Goal: Task Accomplishment & Management: Complete application form

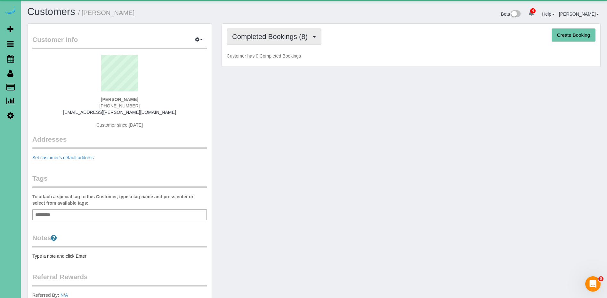
click at [301, 36] on span "Completed Bookings (8)" at bounding box center [271, 37] width 79 height 8
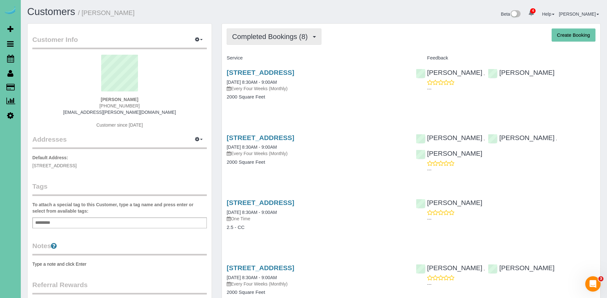
click at [307, 36] on span "Completed Bookings (8)" at bounding box center [271, 37] width 79 height 8
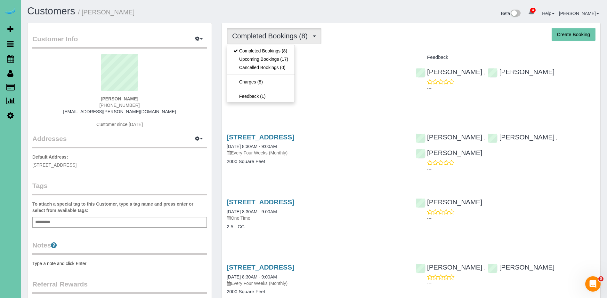
scroll to position [0, 0]
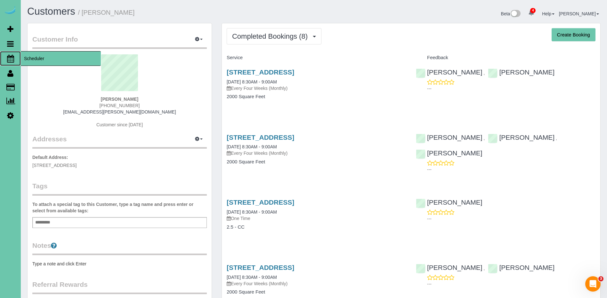
click at [50, 59] on span "Scheduler" at bounding box center [61, 58] width 80 height 15
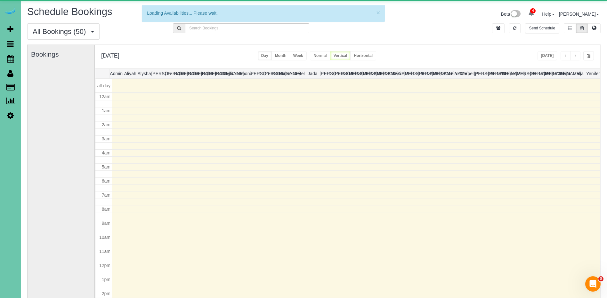
scroll to position [85, 0]
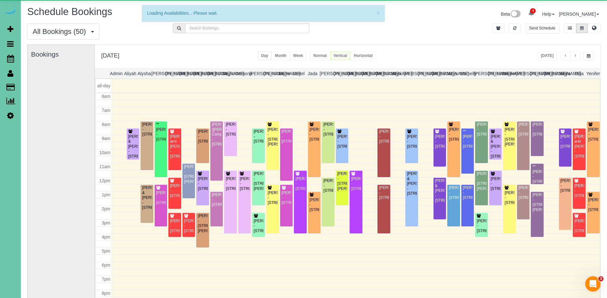
click at [587, 58] on span "button" at bounding box center [588, 56] width 4 height 4
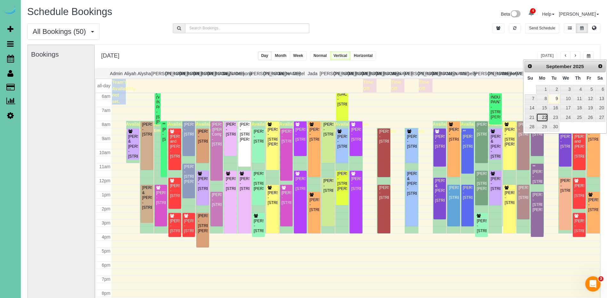
click at [542, 119] on link "22" at bounding box center [542, 117] width 12 height 9
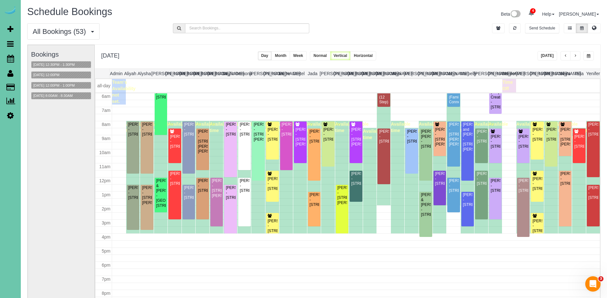
click at [592, 54] on button "button" at bounding box center [588, 55] width 11 height 9
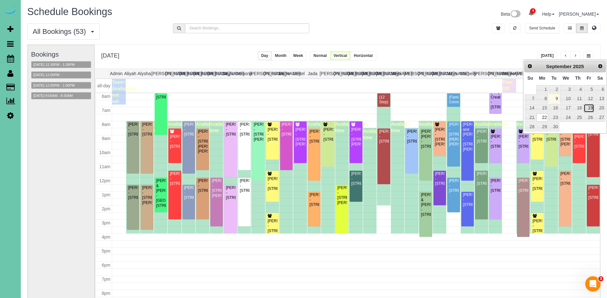
click at [588, 108] on link "19" at bounding box center [588, 108] width 10 height 9
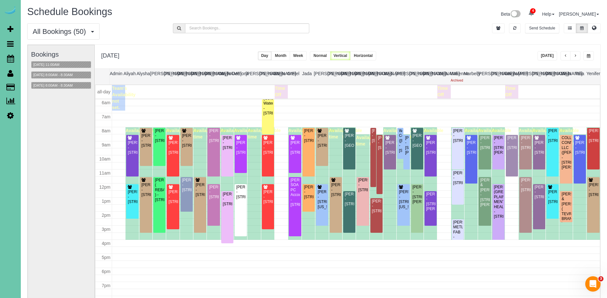
click at [589, 58] on span "button" at bounding box center [588, 56] width 4 height 4
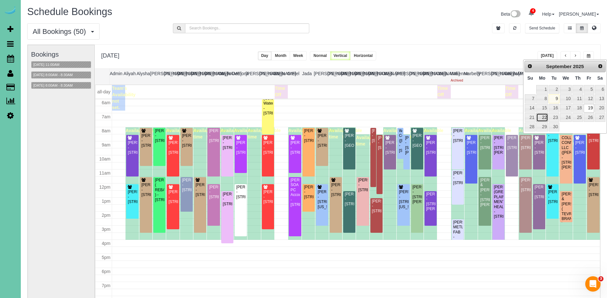
click at [542, 118] on link "22" at bounding box center [542, 117] width 12 height 9
type input "**********"
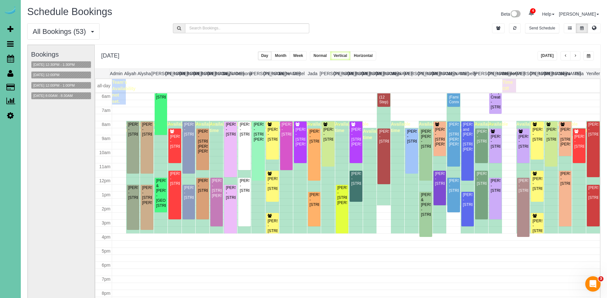
click at [577, 57] on button "button" at bounding box center [575, 55] width 10 height 9
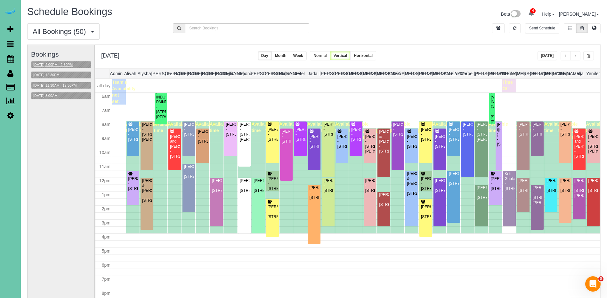
click at [66, 65] on button "[DATE] 2:00PM - 2:30PM" at bounding box center [52, 64] width 43 height 7
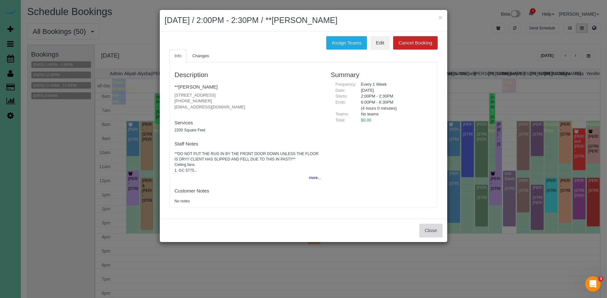
drag, startPoint x: 440, startPoint y: 231, endPoint x: 383, endPoint y: 181, distance: 75.3
click at [440, 231] on button "Close" at bounding box center [430, 230] width 23 height 13
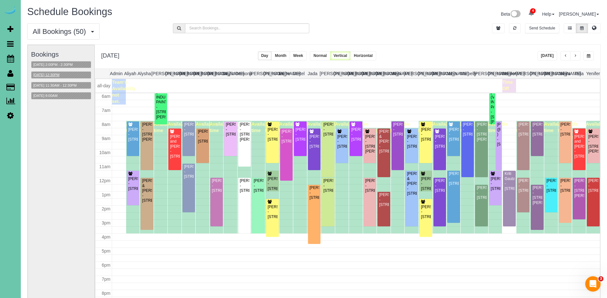
click at [59, 73] on button "[DATE] 12:30PM" at bounding box center [46, 75] width 30 height 7
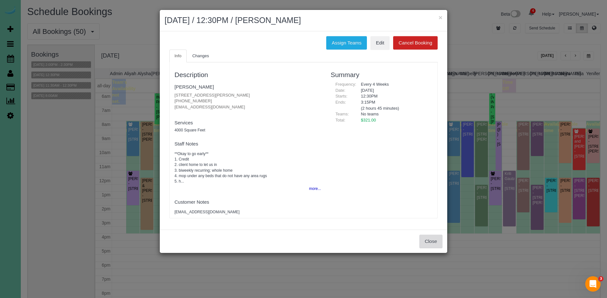
click at [431, 240] on button "Close" at bounding box center [430, 241] width 23 height 13
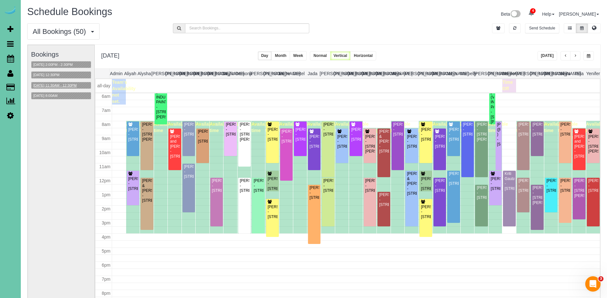
click at [67, 83] on button "[DATE] 11:30AM - 12:30PM" at bounding box center [54, 85] width 47 height 7
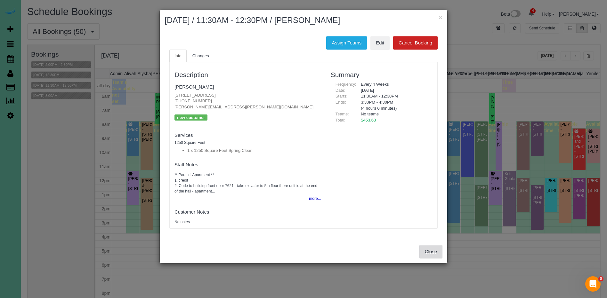
click at [423, 246] on button "Close" at bounding box center [430, 251] width 23 height 13
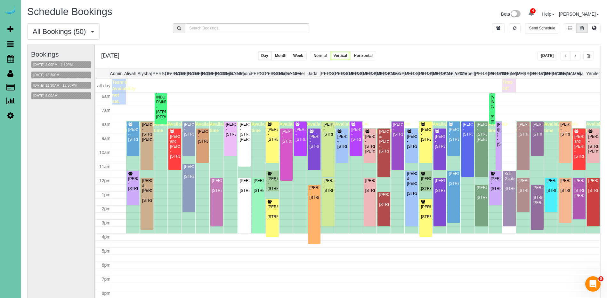
click at [566, 58] on button "button" at bounding box center [565, 55] width 10 height 9
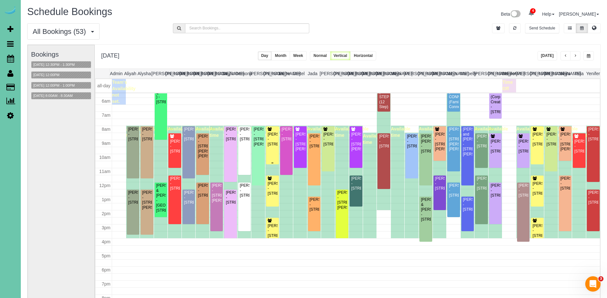
scroll to position [82, 0]
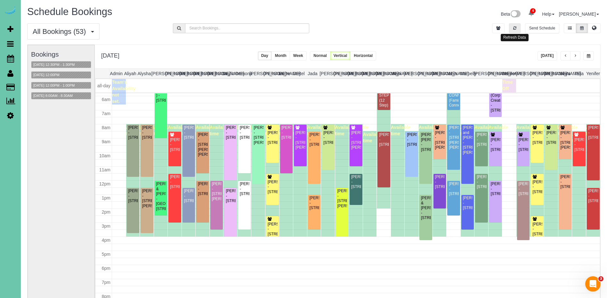
click at [519, 28] on button "button" at bounding box center [515, 28] width 12 height 10
click at [574, 56] on span "button" at bounding box center [574, 56] width 3 height 4
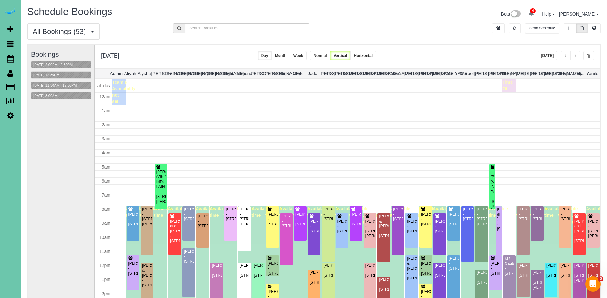
scroll to position [85, 0]
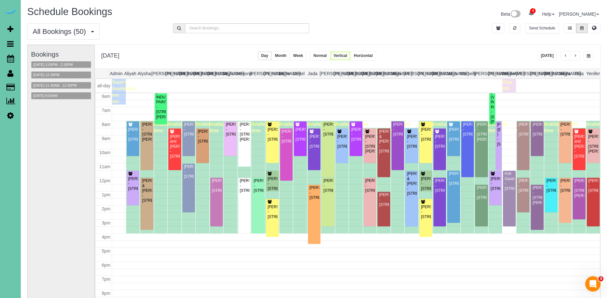
click at [493, 44] on div "All Bookings (50) All Bookings Unassigned Bookings Recurring Bookings New Custo…" at bounding box center [313, 33] width 583 height 21
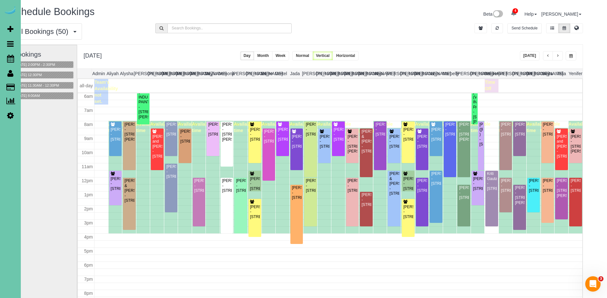
scroll to position [0, 0]
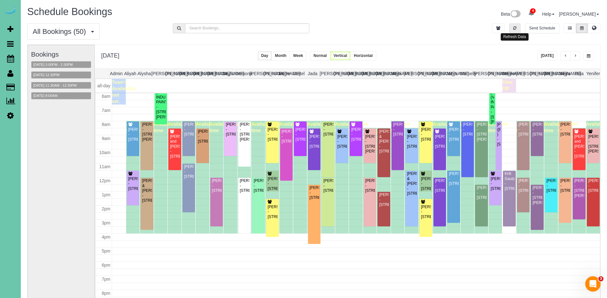
drag, startPoint x: 513, startPoint y: 28, endPoint x: 544, endPoint y: 50, distance: 38.1
click at [514, 28] on icon "button" at bounding box center [514, 28] width 3 height 4
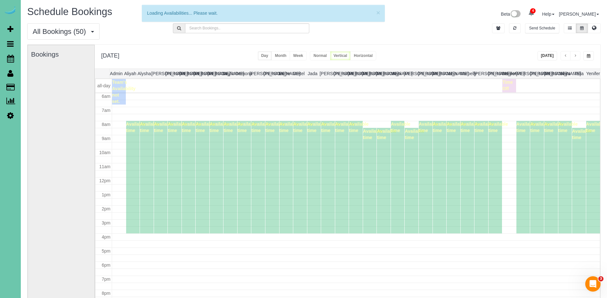
click at [544, 56] on button "[DATE]" at bounding box center [547, 55] width 20 height 9
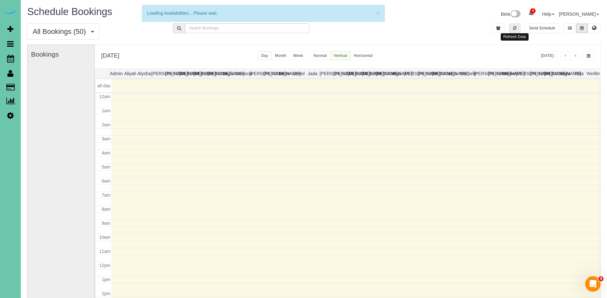
scroll to position [85, 0]
drag, startPoint x: 516, startPoint y: 28, endPoint x: 558, endPoint y: 66, distance: 56.2
click at [518, 31] on button "button" at bounding box center [515, 28] width 12 height 10
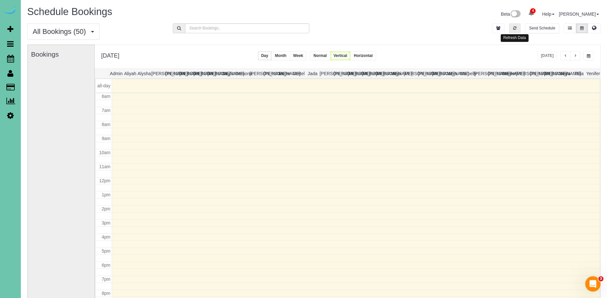
click at [513, 29] on icon "button" at bounding box center [514, 28] width 3 height 4
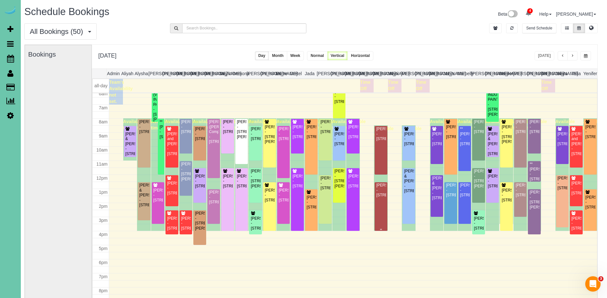
scroll to position [0, 0]
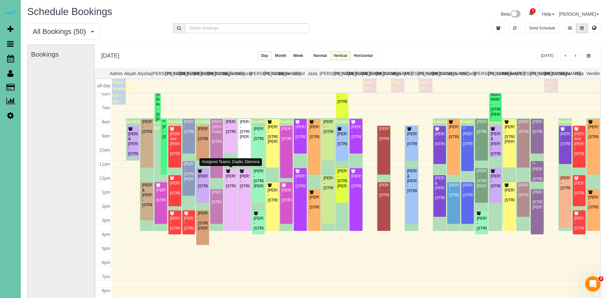
click at [246, 139] on div "[PERSON_NAME] - [STREET_ADDRESS][PERSON_NAME]" at bounding box center [244, 130] width 10 height 20
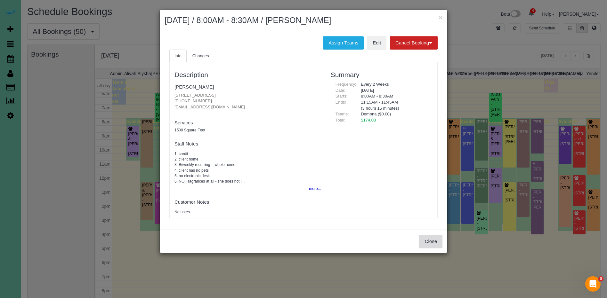
click at [433, 240] on button "Close" at bounding box center [430, 241] width 23 height 13
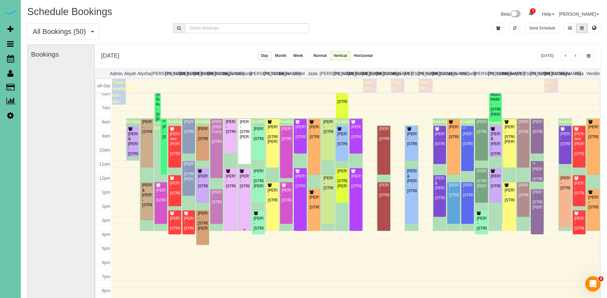
click at [245, 187] on div "[PERSON_NAME] - [STREET_ADDRESS]" at bounding box center [244, 181] width 10 height 15
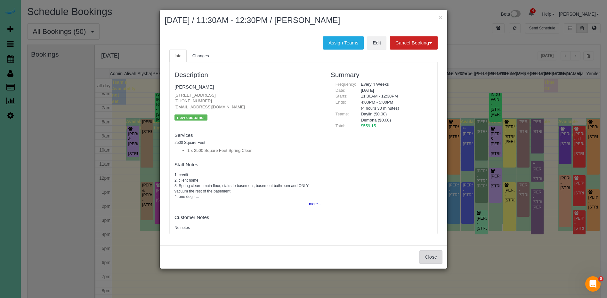
click at [436, 257] on button "Close" at bounding box center [430, 256] width 23 height 13
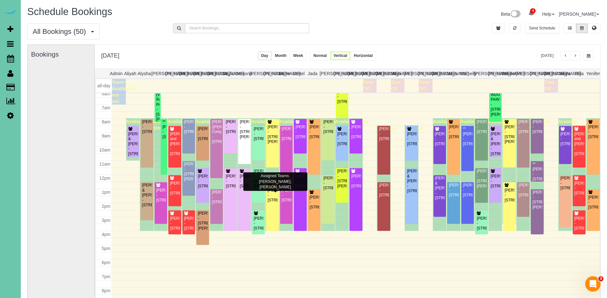
scroll to position [0, 0]
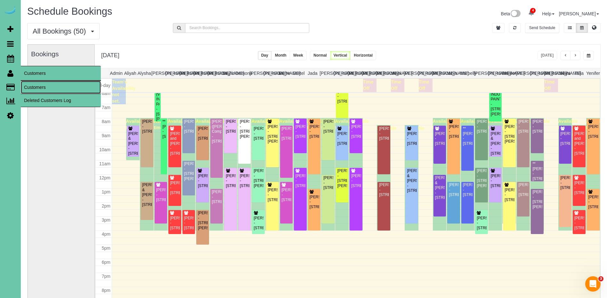
click at [49, 89] on link "Customers" at bounding box center [61, 87] width 80 height 13
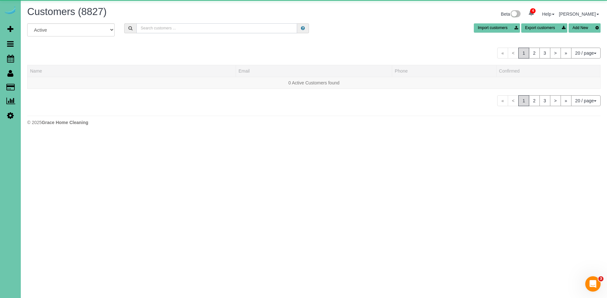
click at [184, 28] on input "text" at bounding box center [216, 28] width 161 height 10
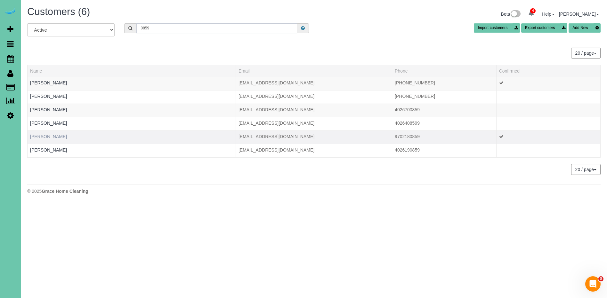
type input "0859"
click at [42, 134] on link "[PERSON_NAME]" at bounding box center [48, 136] width 37 height 5
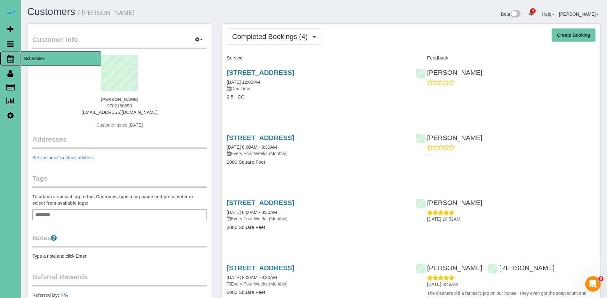
click at [32, 57] on span "Scheduler" at bounding box center [61, 58] width 80 height 15
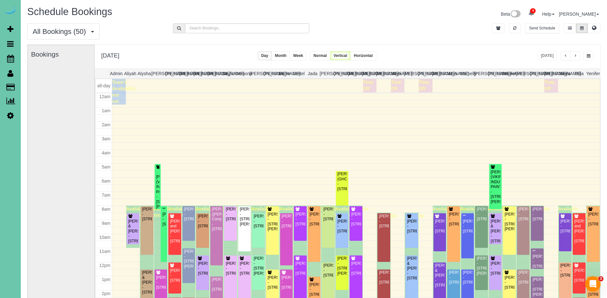
scroll to position [85, 0]
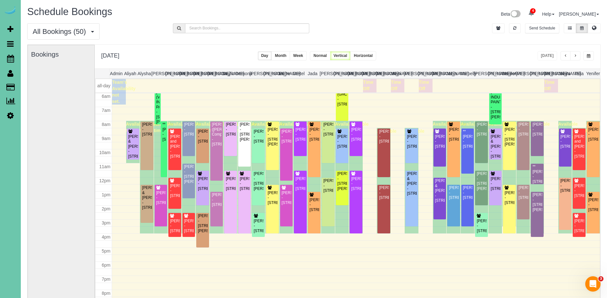
click at [589, 55] on span "button" at bounding box center [588, 56] width 4 height 4
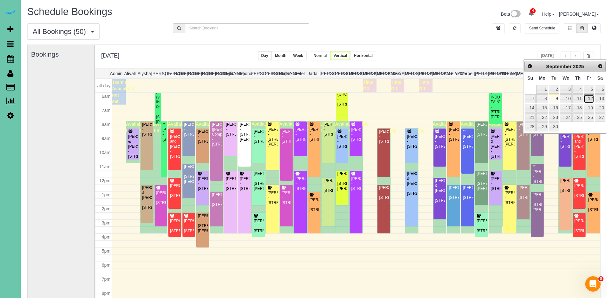
click at [590, 103] on link "12" at bounding box center [588, 98] width 10 height 9
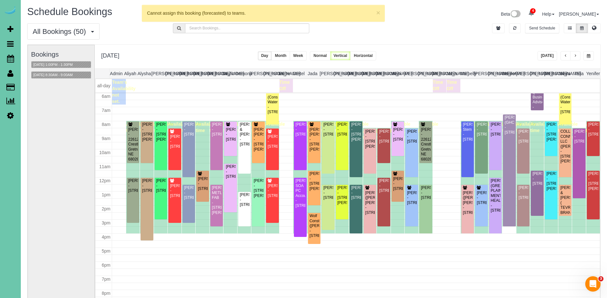
click at [586, 53] on button "button" at bounding box center [588, 55] width 11 height 9
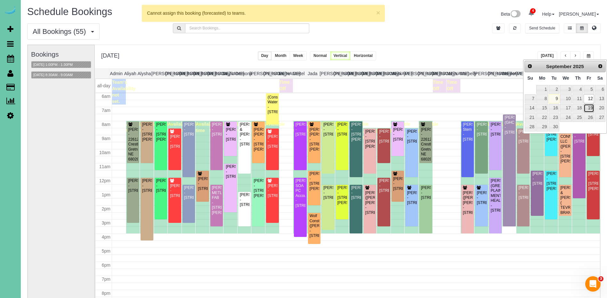
click at [591, 107] on link "19" at bounding box center [588, 108] width 10 height 9
type input "**********"
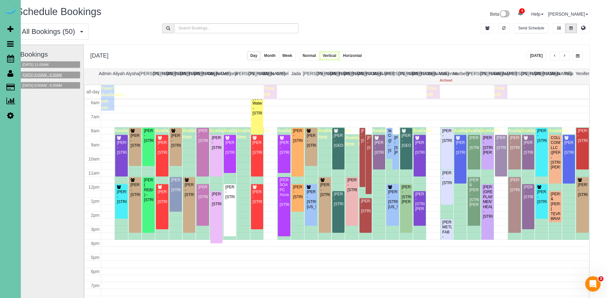
scroll to position [0, 0]
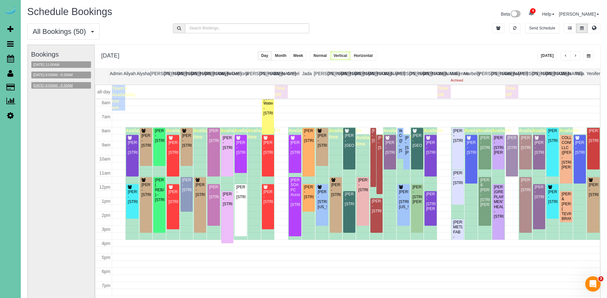
click at [67, 85] on button "[DATE] 8:00AM - 8:30AM" at bounding box center [52, 85] width 43 height 7
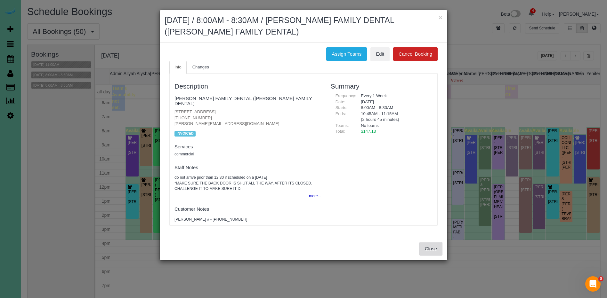
drag, startPoint x: 437, startPoint y: 244, endPoint x: 267, endPoint y: 140, distance: 198.6
click at [436, 244] on button "Close" at bounding box center [430, 248] width 23 height 13
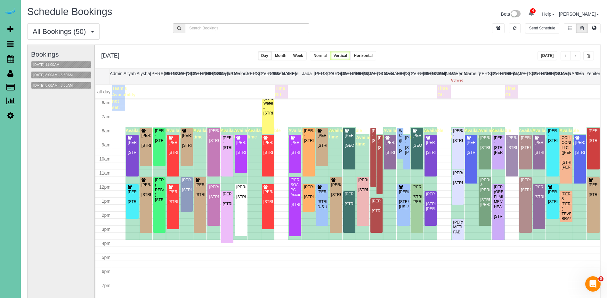
click at [71, 71] on div "[DATE] 8:00AM - 8:30AM" at bounding box center [61, 74] width 60 height 7
click at [69, 72] on button "[DATE] 8:00AM - 8:30AM" at bounding box center [52, 75] width 43 height 7
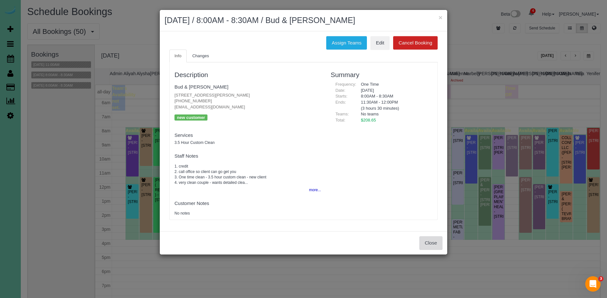
click at [437, 244] on button "Close" at bounding box center [430, 242] width 23 height 13
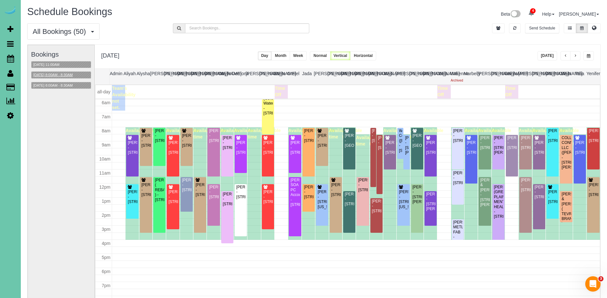
click at [64, 76] on button "[DATE] 8:00AM - 8:30AM" at bounding box center [52, 75] width 43 height 7
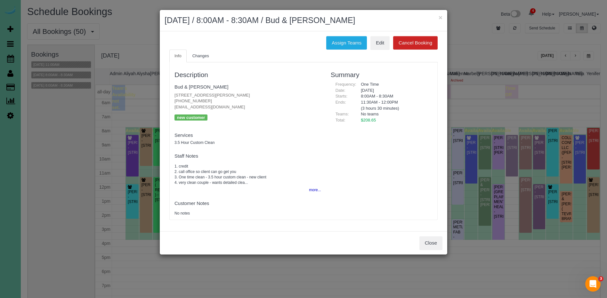
click at [435, 250] on div "Close" at bounding box center [303, 242] width 287 height 23
click at [436, 246] on button "Close" at bounding box center [430, 242] width 23 height 13
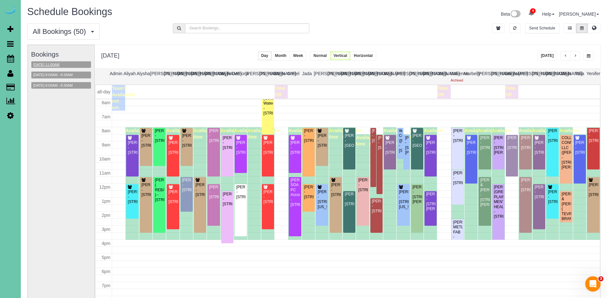
click at [54, 63] on button "[DATE] 11:00AM" at bounding box center [46, 64] width 30 height 7
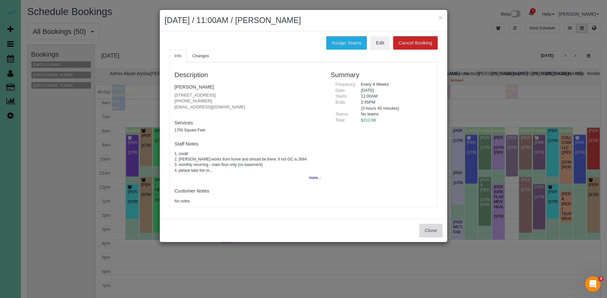
click at [428, 230] on button "Close" at bounding box center [430, 230] width 23 height 13
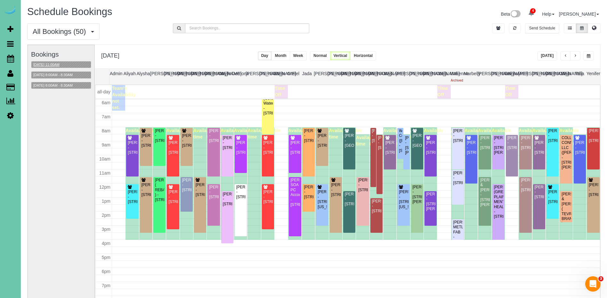
scroll to position [2, 0]
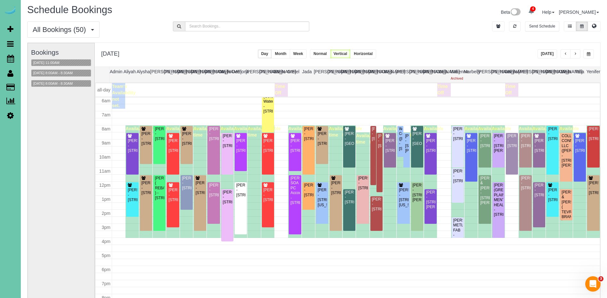
click at [567, 56] on span "button" at bounding box center [565, 54] width 3 height 4
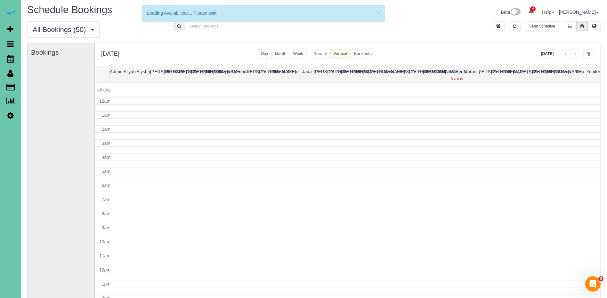
scroll to position [85, 0]
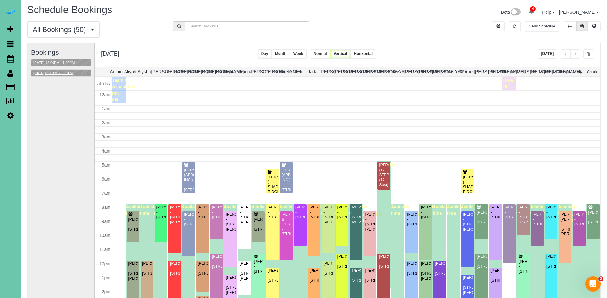
click at [64, 72] on button "[DATE] 8:30AM - 9:00AM" at bounding box center [52, 73] width 43 height 7
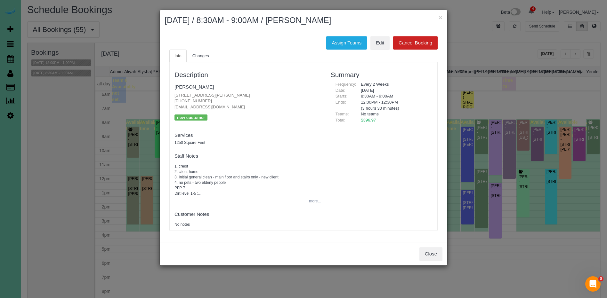
click at [316, 197] on button "more..." at bounding box center [313, 201] width 16 height 9
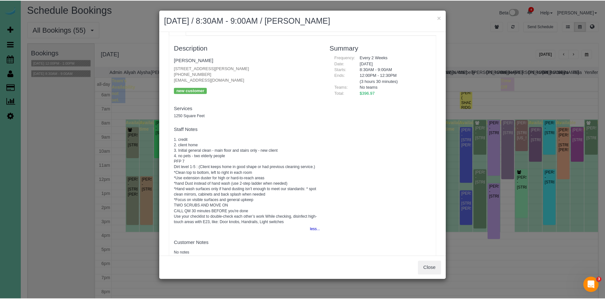
scroll to position [35, 0]
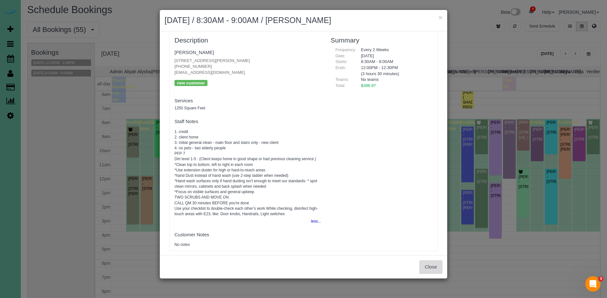
drag, startPoint x: 431, startPoint y: 270, endPoint x: 427, endPoint y: 270, distance: 4.2
click at [431, 270] on button "Close" at bounding box center [430, 266] width 23 height 13
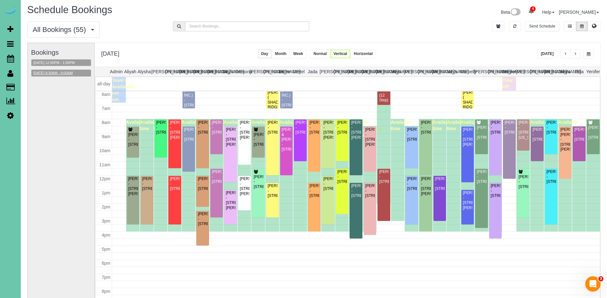
click at [75, 74] on button "[DATE] 8:30AM - 9:00AM" at bounding box center [52, 73] width 43 height 7
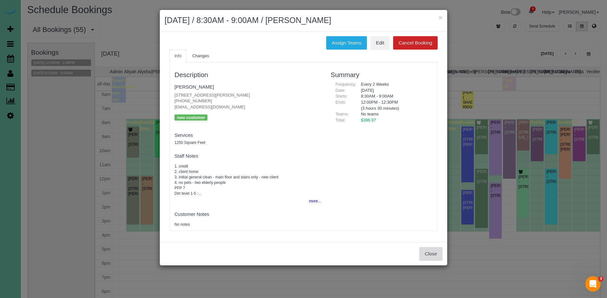
click at [427, 252] on button "Close" at bounding box center [430, 253] width 23 height 13
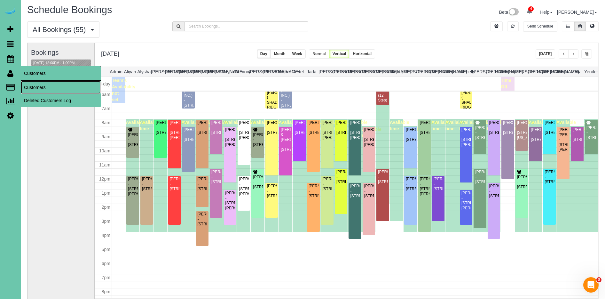
click at [47, 87] on link "Customers" at bounding box center [61, 87] width 80 height 13
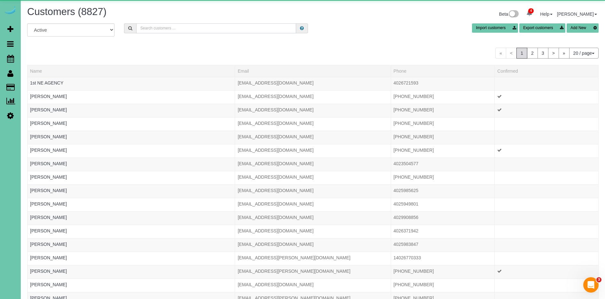
click at [197, 27] on input "text" at bounding box center [216, 28] width 160 height 10
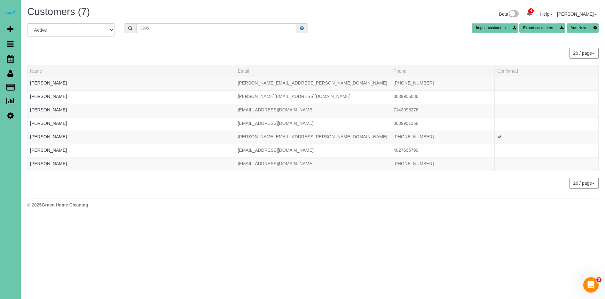
type input "3995"
click at [597, 32] on icon at bounding box center [595, 27] width 7 height 9
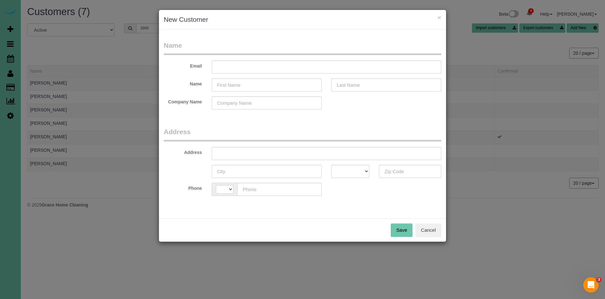
select select "string:[GEOGRAPHIC_DATA]"
click at [250, 64] on input "text" at bounding box center [327, 66] width 230 height 13
type input "[EMAIL_ADDRESS][DOMAIN_NAME]"
click at [236, 84] on input "text" at bounding box center [267, 84] width 110 height 13
type input "[PERSON_NAME]"
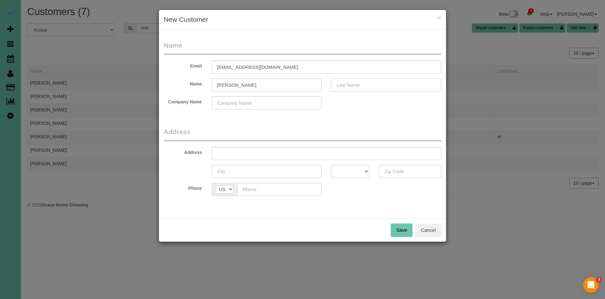
click at [348, 85] on input "text" at bounding box center [386, 84] width 110 height 13
type input "[PERSON_NAME]"
click at [294, 155] on input "text" at bounding box center [327, 153] width 230 height 13
type input "[STREET_ADDRESS][PERSON_NAME]"
click at [276, 172] on input "text" at bounding box center [267, 171] width 110 height 13
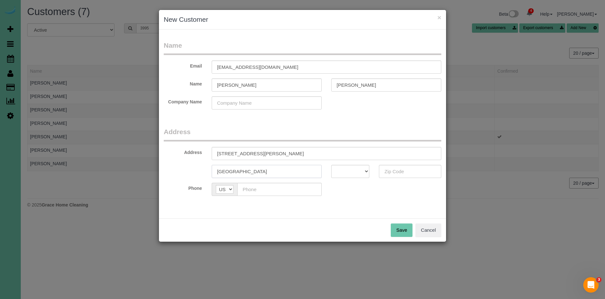
type input "[GEOGRAPHIC_DATA]"
click at [356, 176] on select "AK AL AR AZ CA CO CT DC DE FL [GEOGRAPHIC_DATA] HI IA ID IL IN KS [GEOGRAPHIC_D…" at bounding box center [350, 171] width 38 height 13
select select "NE"
click at [331, 165] on select "AK AL AR AZ CA CO CT DC DE FL [GEOGRAPHIC_DATA] HI IA ID IL IN KS [GEOGRAPHIC_D…" at bounding box center [350, 171] width 38 height 13
click at [409, 169] on input "text" at bounding box center [410, 171] width 62 height 13
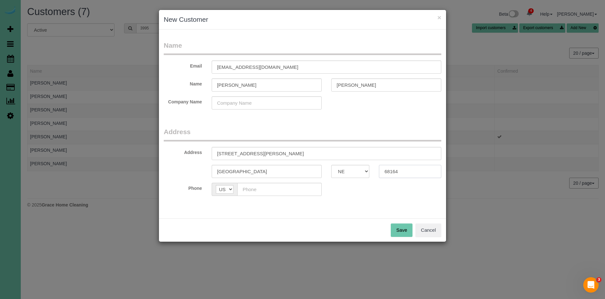
type input "68164"
click at [254, 191] on input "text" at bounding box center [279, 189] width 84 height 13
type input "[PHONE_NUMBER]"
click at [401, 227] on button "Save" at bounding box center [402, 229] width 22 height 13
type input "[EMAIL_ADDRESS][DOMAIN_NAME]"
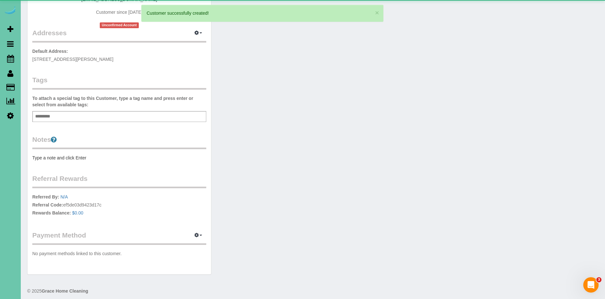
scroll to position [117, 0]
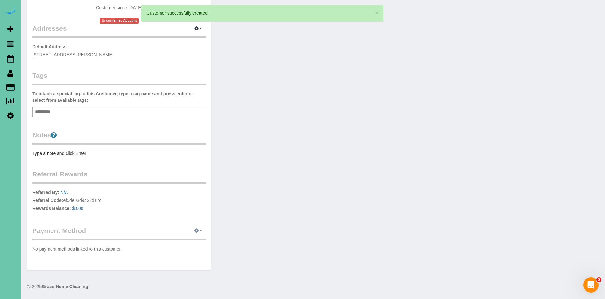
click at [196, 234] on button "button" at bounding box center [198, 231] width 16 height 10
click at [182, 251] on link "Add Credit/Debit Card" at bounding box center [176, 251] width 60 height 8
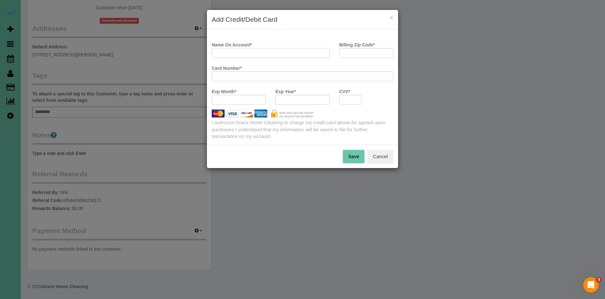
click at [252, 50] on input "Name On Account *" at bounding box center [271, 53] width 118 height 10
click at [371, 52] on input "Billing Zip Code *" at bounding box center [366, 53] width 54 height 10
click at [383, 53] on input "Billing Zip Code *" at bounding box center [366, 53] width 54 height 10
type input "68164"
click at [286, 53] on input "Name On Account *" at bounding box center [271, 53] width 118 height 10
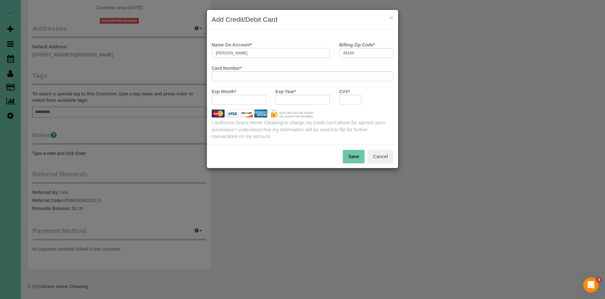
type input "[PERSON_NAME]"
click at [355, 160] on button "Save" at bounding box center [354, 156] width 22 height 13
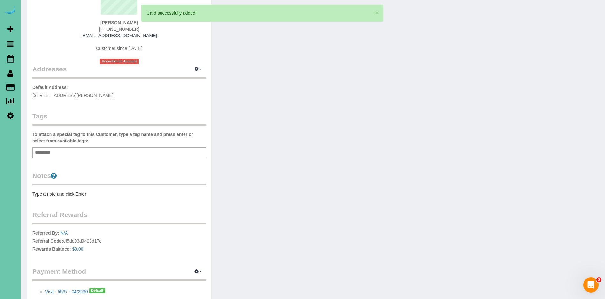
scroll to position [0, 0]
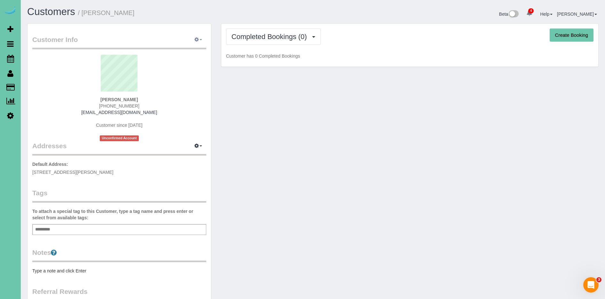
drag, startPoint x: 198, startPoint y: 38, endPoint x: 202, endPoint y: 37, distance: 3.6
click at [199, 38] on icon "button" at bounding box center [196, 39] width 4 height 4
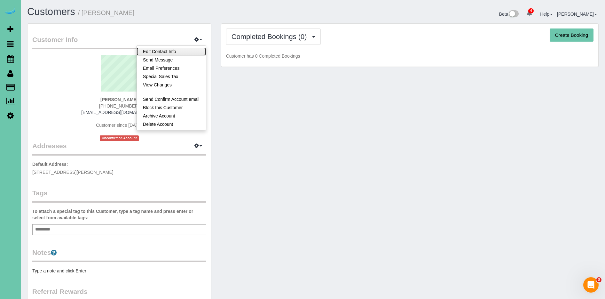
click at [188, 49] on link "Edit Contact Info" at bounding box center [171, 51] width 69 height 8
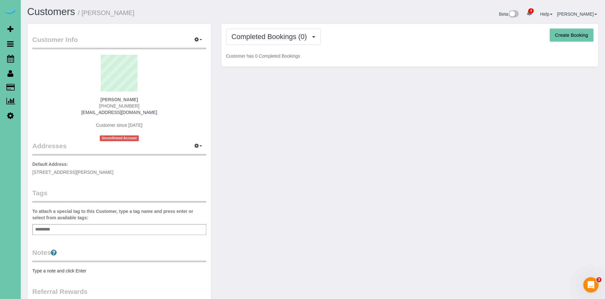
select select "NE"
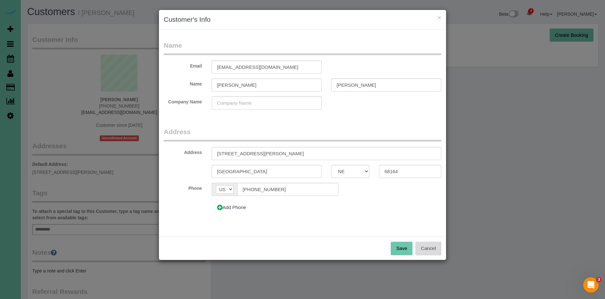
drag, startPoint x: 431, startPoint y: 250, endPoint x: 356, endPoint y: 116, distance: 153.5
click at [431, 250] on button "Cancel" at bounding box center [429, 248] width 26 height 13
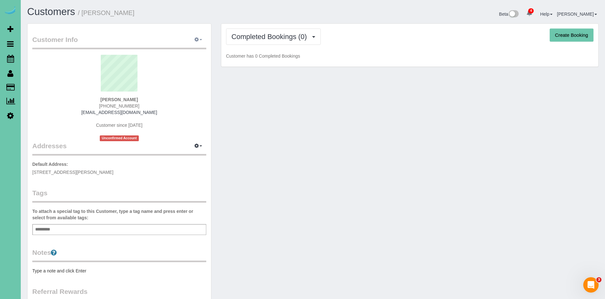
click at [200, 39] on span "button" at bounding box center [201, 39] width 3 height 1
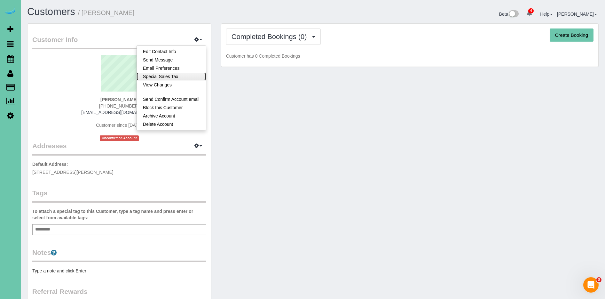
click at [181, 78] on link "Special Sales Tax" at bounding box center [171, 76] width 69 height 8
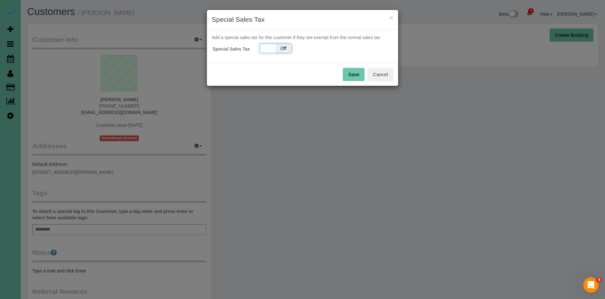
click at [284, 48] on span "Off" at bounding box center [284, 48] width 16 height 9
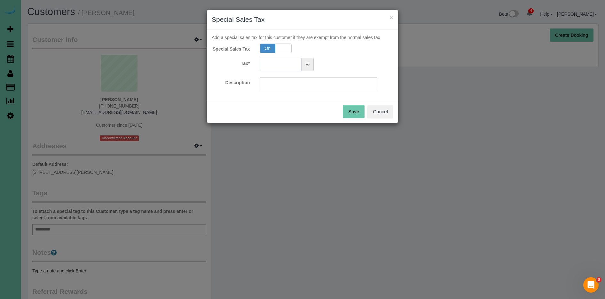
click at [282, 70] on input "text" at bounding box center [281, 64] width 42 height 13
click at [379, 113] on button "Cancel" at bounding box center [381, 111] width 26 height 13
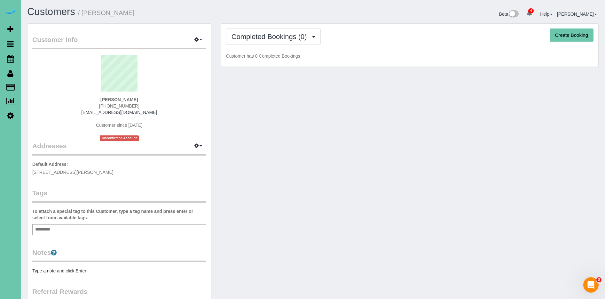
click at [572, 35] on button "Create Booking" at bounding box center [572, 34] width 44 height 13
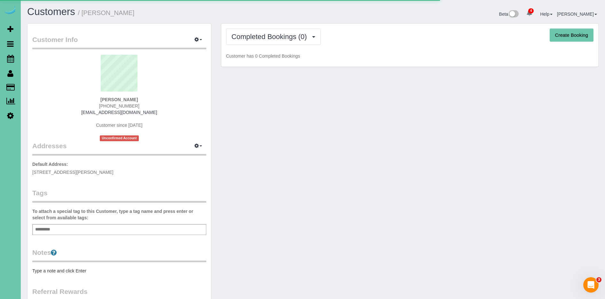
select select "NE"
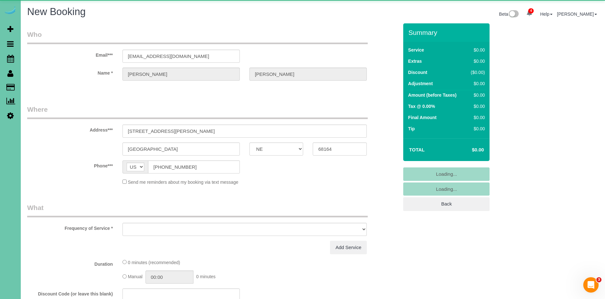
select select "object:8221"
select select "string:fspay-1a1f8b19-b74c-4408-bc49-7dd090ad955e"
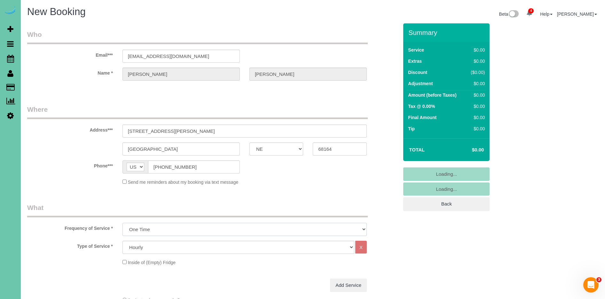
click at [160, 230] on select "One Time Weekly (0% for the First Booking) Bi-Weekly (0% for the First Booking)…" at bounding box center [245, 229] width 244 height 13
select select "object:8426"
click at [123, 223] on select "One Time Weekly (0% for the First Booking) Bi-Weekly (0% for the First Booking)…" at bounding box center [245, 229] width 244 height 13
click at [135, 249] on select "Hourly 2.5 Hour Custom Clean 3.5 Hour Custom Clean commercial 1000 Square Feet …" at bounding box center [239, 247] width 232 height 13
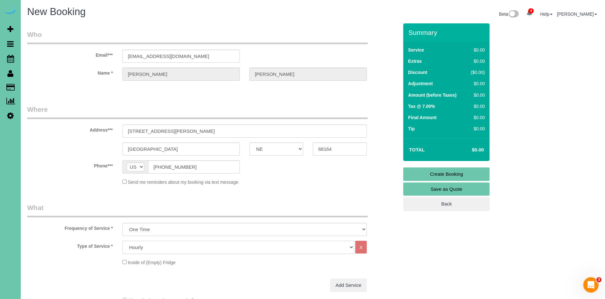
select select "159"
click at [123, 241] on select "Hourly 2.5 Hour Custom Clean 3.5 Hour Custom Clean commercial 1000 Square Feet …" at bounding box center [239, 247] width 232 height 13
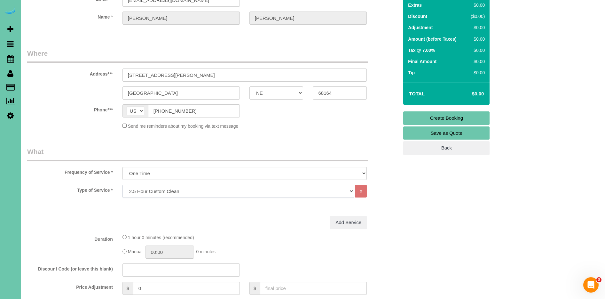
scroll to position [88, 0]
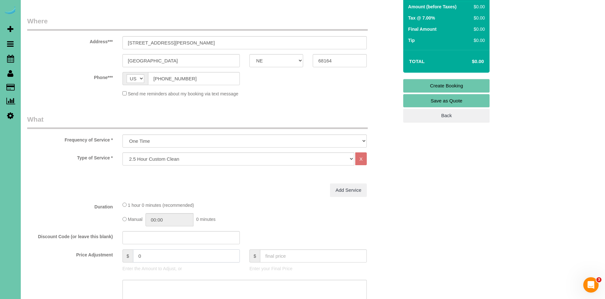
drag, startPoint x: 157, startPoint y: 259, endPoint x: 120, endPoint y: 257, distance: 37.8
click at [119, 257] on div "$ 0 Enter the Amount to Adjust, or" at bounding box center [181, 262] width 127 height 26
type input "145"
click at [291, 203] on div "1 hour 0 minutes (recommended)" at bounding box center [245, 204] width 244 height 7
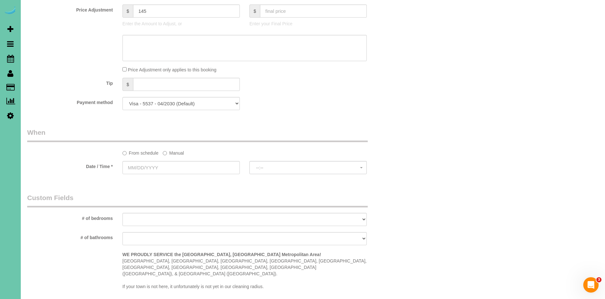
scroll to position [334, 0]
click at [169, 150] on label "Manual" at bounding box center [173, 151] width 21 height 9
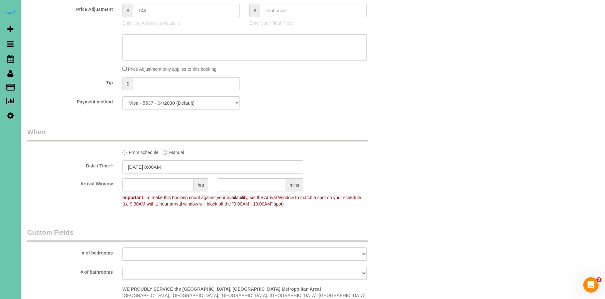
click at [142, 165] on input "[DATE] 8:00AM" at bounding box center [213, 166] width 181 height 13
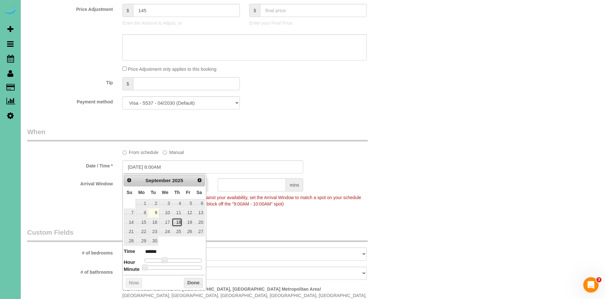
click at [177, 221] on link "18" at bounding box center [177, 222] width 11 height 9
type input "[DATE] 8:00AM"
click at [195, 281] on button "Done" at bounding box center [193, 283] width 19 height 10
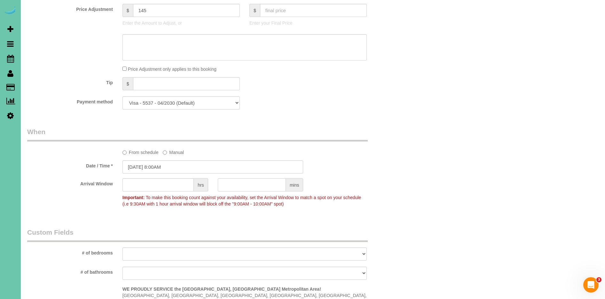
click at [253, 191] on input "text" at bounding box center [252, 184] width 68 height 13
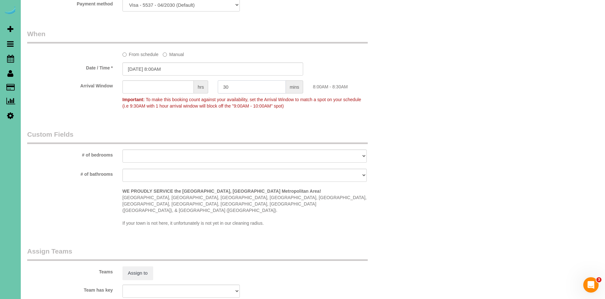
scroll to position [584, 0]
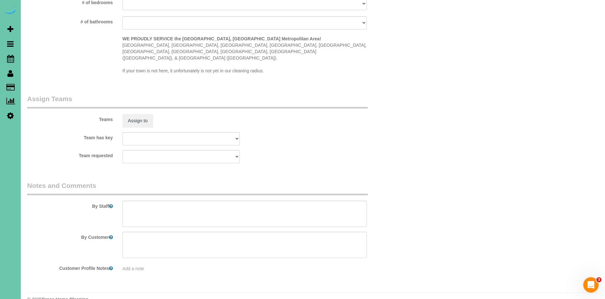
type input "30"
click at [166, 205] on textarea at bounding box center [245, 214] width 244 height 26
click at [165, 201] on textarea at bounding box center [245, 214] width 244 height 26
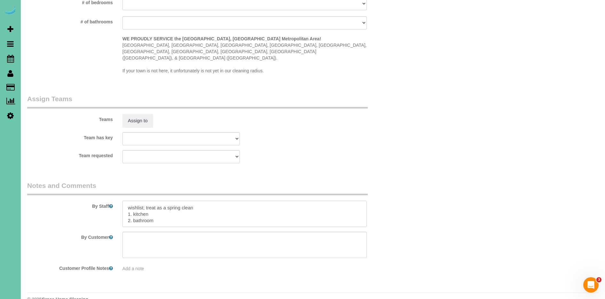
click at [163, 206] on textarea at bounding box center [245, 214] width 244 height 26
drag, startPoint x: 133, startPoint y: 204, endPoint x: 143, endPoint y: 209, distance: 11.3
click at [134, 205] on textarea at bounding box center [245, 214] width 244 height 26
click at [173, 208] on textarea at bounding box center [245, 214] width 244 height 26
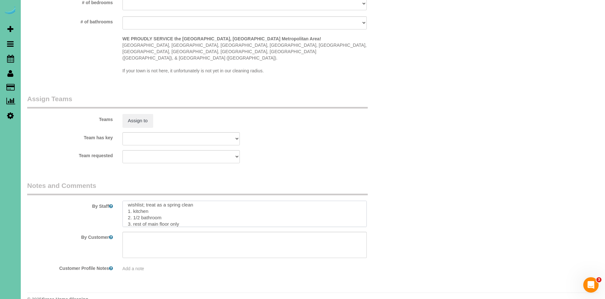
click at [167, 203] on textarea at bounding box center [245, 214] width 244 height 26
paste textarea "* Expected Completion (Based on Home Condition Rating 1–10): -If home is rated …"
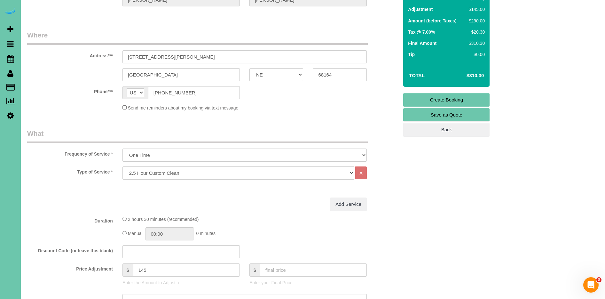
scroll to position [0, 0]
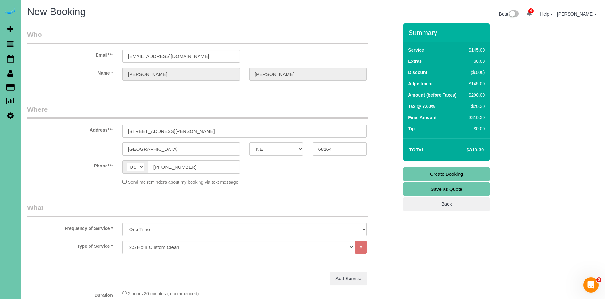
type textarea "6. loremi 6. dolors amet 0. con adip elits - 8.0 doeius tempo inci utl etdolore…"
click at [466, 172] on link "Create Booking" at bounding box center [446, 173] width 86 height 13
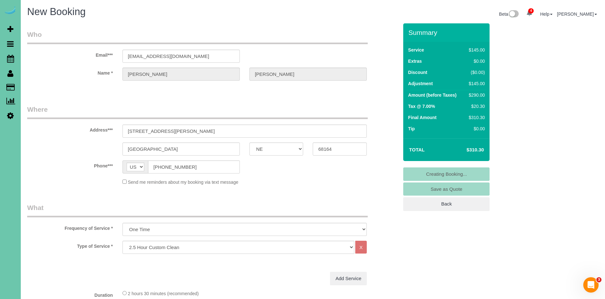
scroll to position [2, 0]
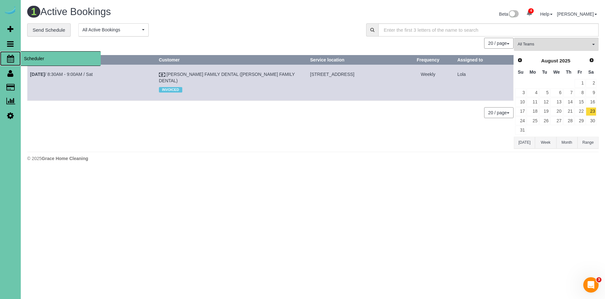
click at [46, 59] on span "Scheduler" at bounding box center [61, 58] width 80 height 15
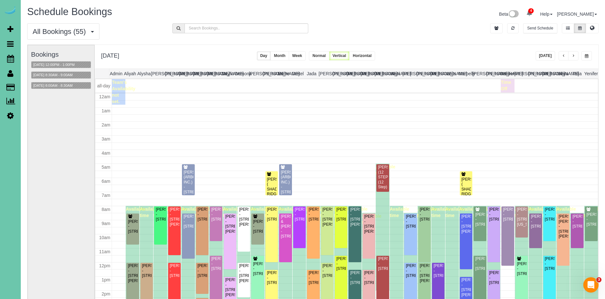
scroll to position [85, 0]
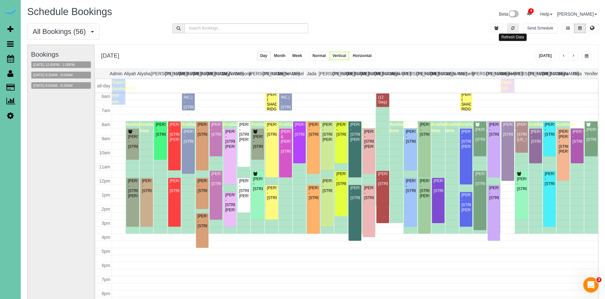
click at [512, 29] on icon "button" at bounding box center [513, 28] width 3 height 4
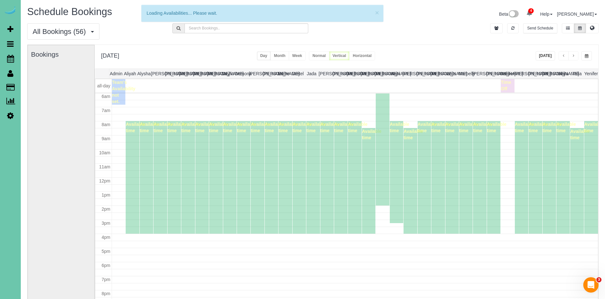
click at [547, 53] on button "[DATE]" at bounding box center [546, 55] width 20 height 9
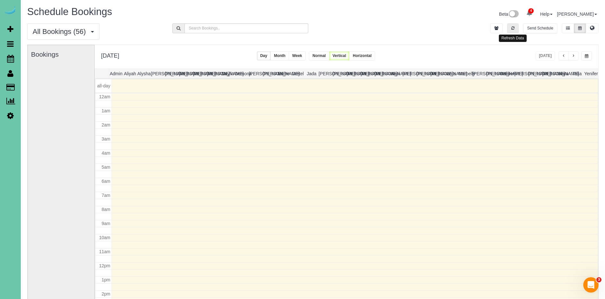
click at [511, 23] on button "button" at bounding box center [513, 28] width 12 height 10
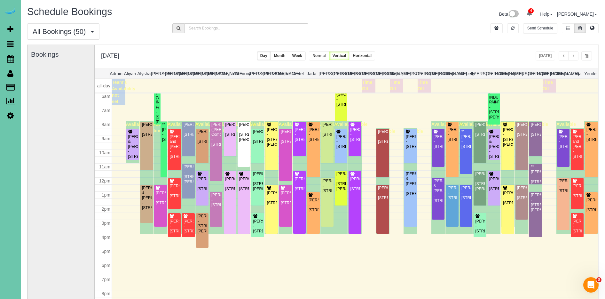
click at [585, 55] on span "button" at bounding box center [587, 56] width 4 height 4
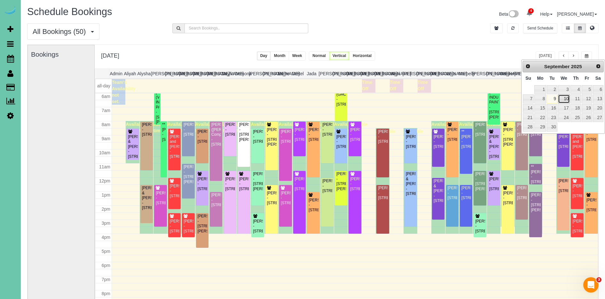
click at [568, 101] on link "10" at bounding box center [564, 98] width 12 height 9
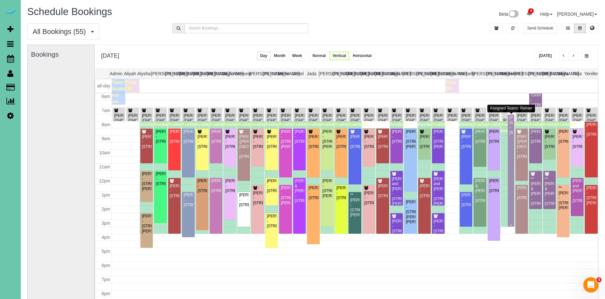
click at [513, 138] on div at bounding box center [511, 171] width 6 height 112
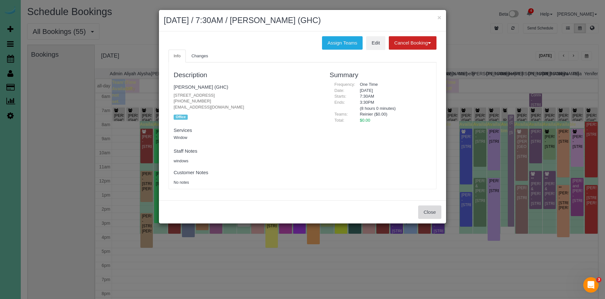
click at [423, 212] on button "Close" at bounding box center [429, 211] width 23 height 13
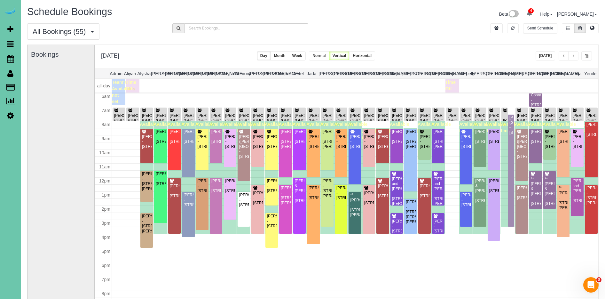
click at [574, 57] on span "button" at bounding box center [573, 56] width 3 height 4
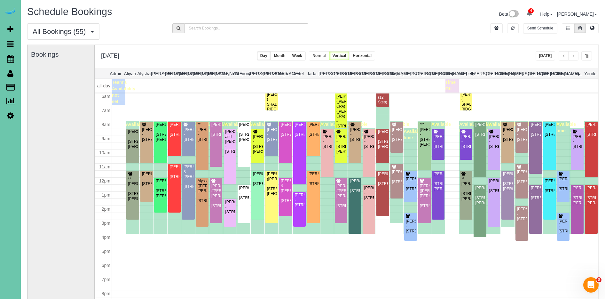
click at [566, 57] on button "button" at bounding box center [564, 55] width 10 height 9
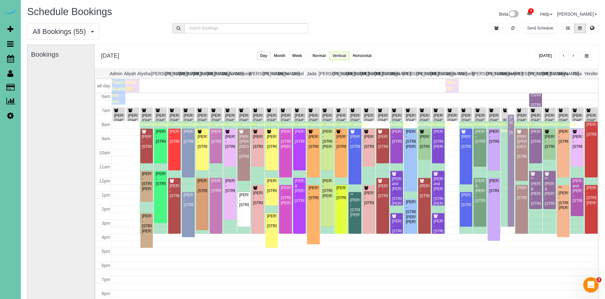
click at [575, 56] on button "button" at bounding box center [573, 55] width 10 height 9
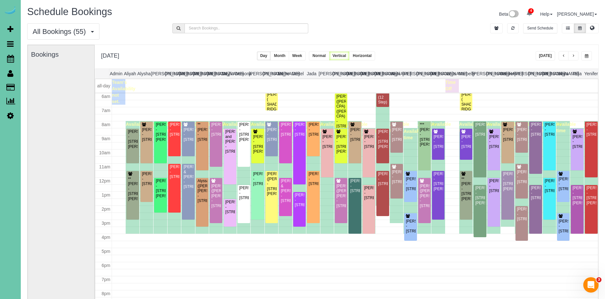
click at [575, 56] on button "button" at bounding box center [573, 55] width 10 height 9
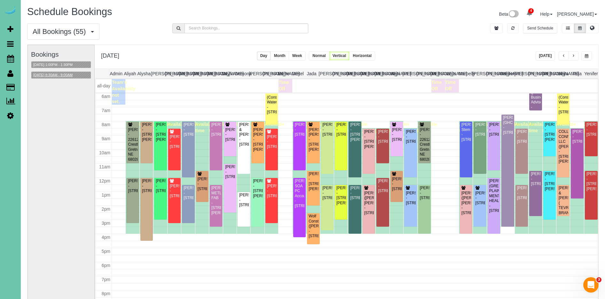
click at [61, 73] on button "[DATE] 8:30AM - 9:00AM" at bounding box center [52, 75] width 43 height 7
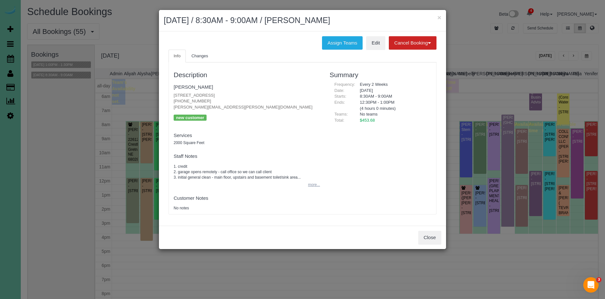
click at [315, 183] on button "more..." at bounding box center [312, 184] width 16 height 9
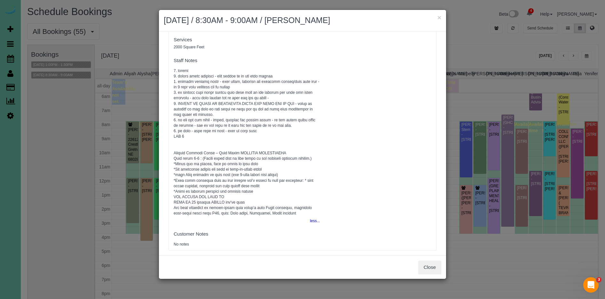
scroll to position [102, 0]
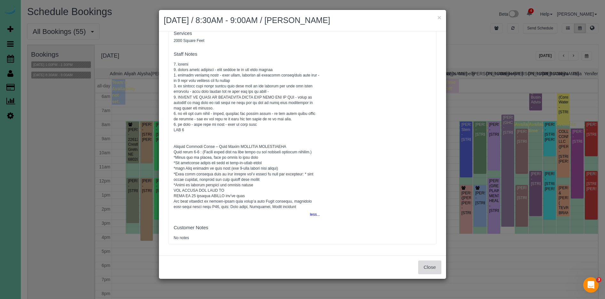
click at [439, 262] on button "Close" at bounding box center [429, 266] width 23 height 13
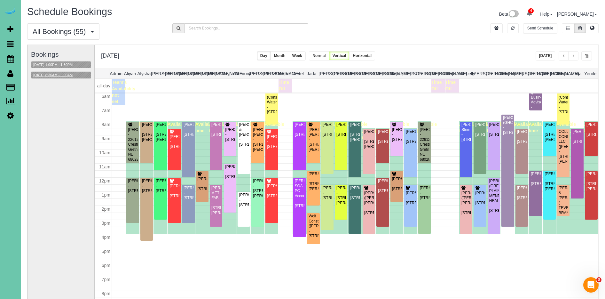
click at [70, 73] on button "[DATE] 8:30AM - 9:00AM" at bounding box center [52, 75] width 43 height 7
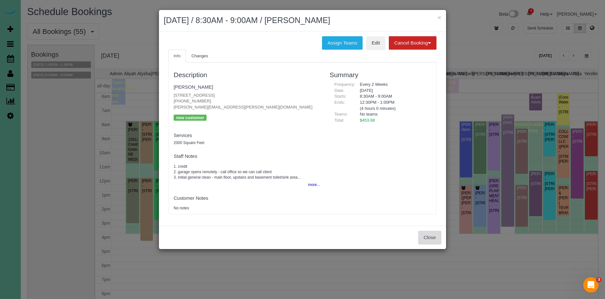
click at [435, 238] on button "Close" at bounding box center [429, 237] width 23 height 13
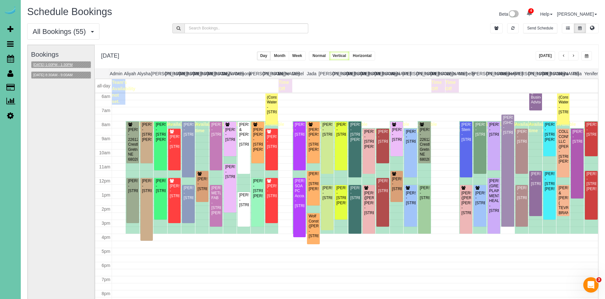
click at [75, 63] on button "[DATE] 1:00PM - 1:30PM" at bounding box center [52, 64] width 43 height 7
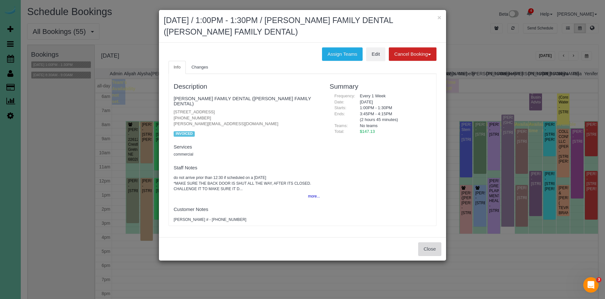
click at [439, 242] on button "Close" at bounding box center [429, 248] width 23 height 13
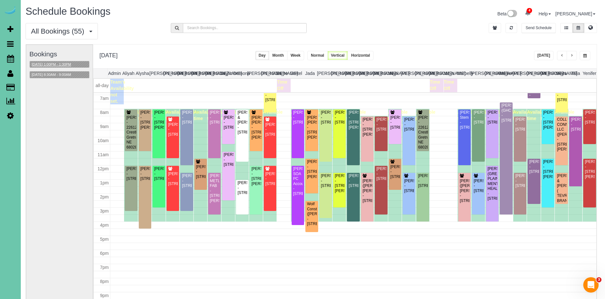
scroll to position [97, 0]
click at [559, 57] on button "button" at bounding box center [562, 55] width 10 height 9
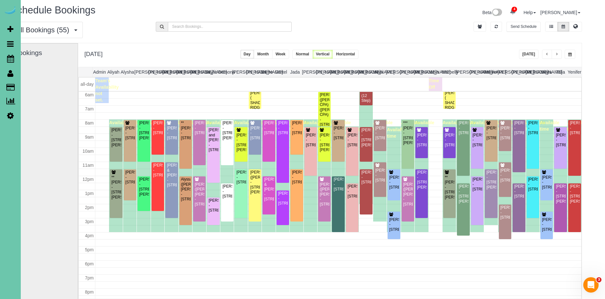
scroll to position [2, 17]
click at [496, 26] on icon "button" at bounding box center [496, 27] width 3 height 4
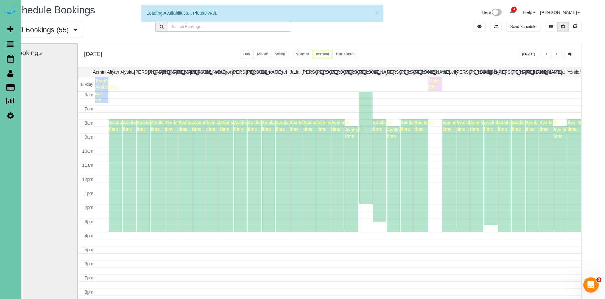
click at [530, 52] on button "[DATE]" at bounding box center [529, 54] width 20 height 9
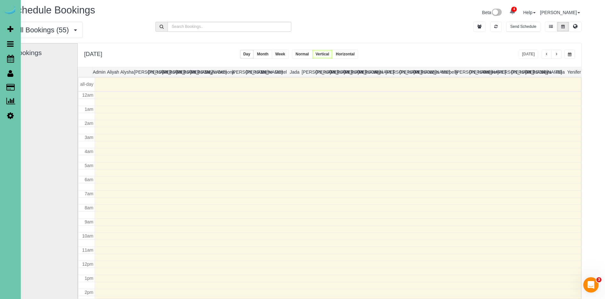
scroll to position [85, 0]
click at [559, 54] on button "button" at bounding box center [557, 54] width 10 height 9
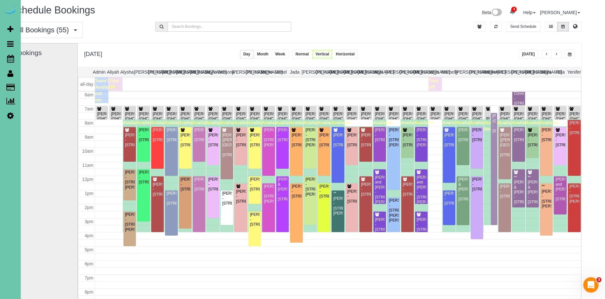
click at [570, 52] on button "button" at bounding box center [570, 54] width 11 height 9
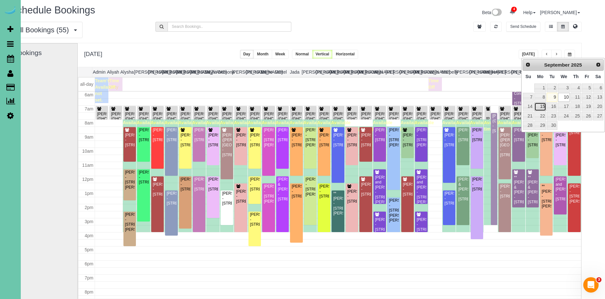
click at [544, 105] on link "15" at bounding box center [541, 106] width 12 height 9
type input "**********"
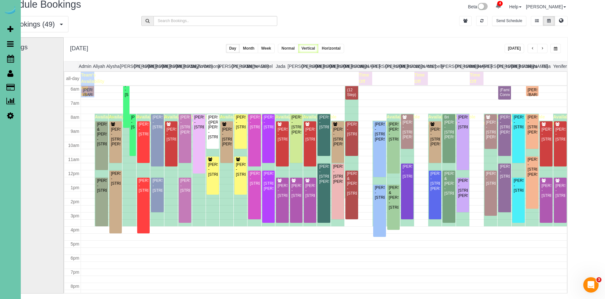
scroll to position [5, 34]
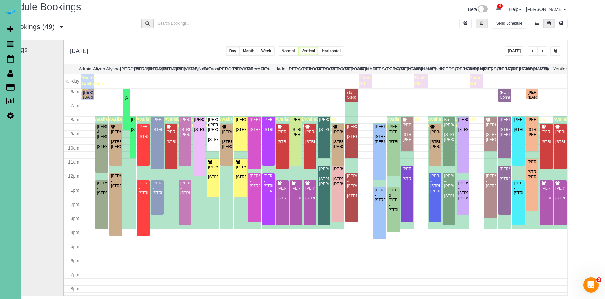
click at [481, 25] on button "button" at bounding box center [482, 24] width 12 height 10
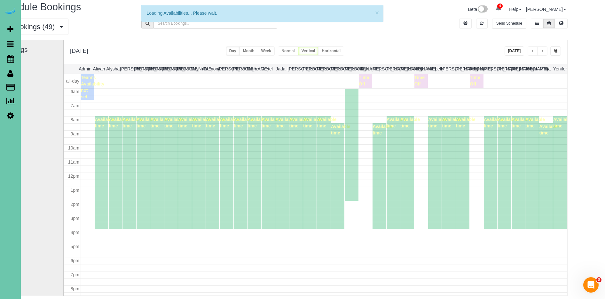
click at [513, 52] on button "[DATE]" at bounding box center [515, 50] width 20 height 9
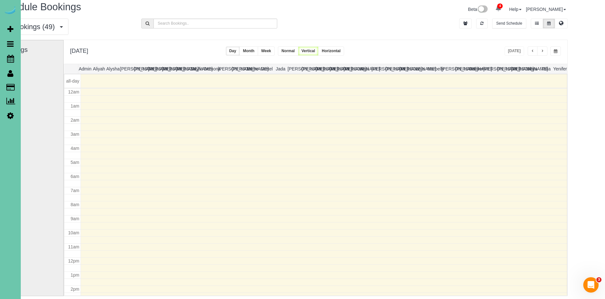
scroll to position [85, 0]
click at [541, 52] on span "button" at bounding box center [542, 51] width 3 height 4
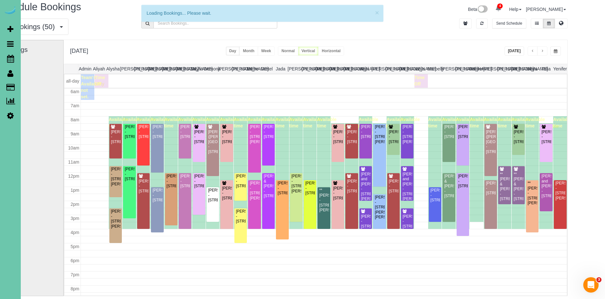
click at [542, 50] on button "button" at bounding box center [542, 50] width 10 height 9
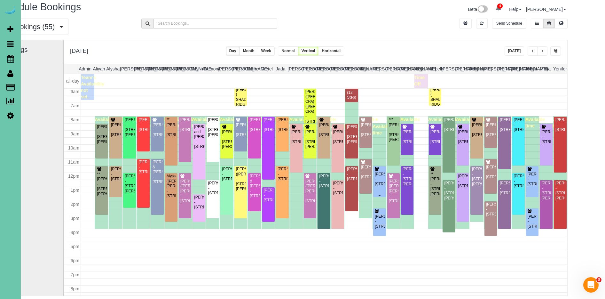
click at [375, 183] on div "[PERSON_NAME] - [STREET_ADDRESS]" at bounding box center [380, 179] width 10 height 15
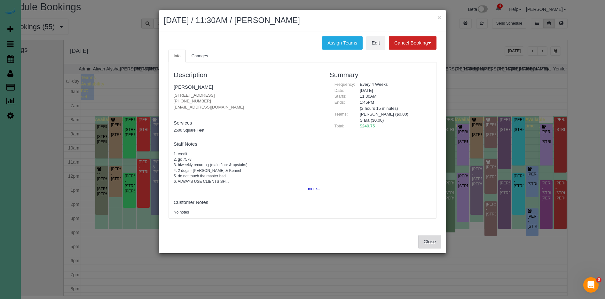
drag, startPoint x: 442, startPoint y: 245, endPoint x: 440, endPoint y: 242, distance: 3.6
click at [442, 245] on div "Close" at bounding box center [302, 241] width 287 height 23
drag, startPoint x: 430, startPoint y: 243, endPoint x: 477, endPoint y: 208, distance: 58.7
click at [431, 242] on button "Close" at bounding box center [429, 241] width 23 height 13
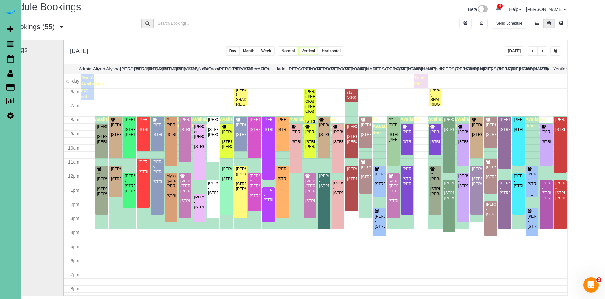
click at [528, 187] on div "[PERSON_NAME] - [STREET_ADDRESS]" at bounding box center [533, 179] width 10 height 15
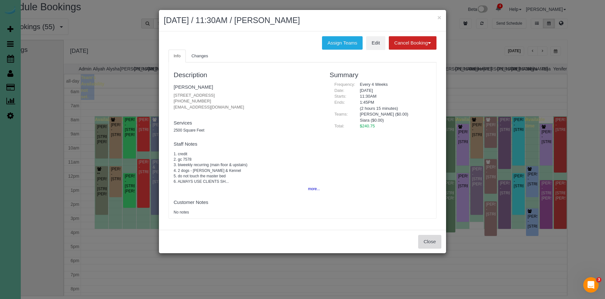
click at [434, 245] on button "Close" at bounding box center [429, 241] width 23 height 13
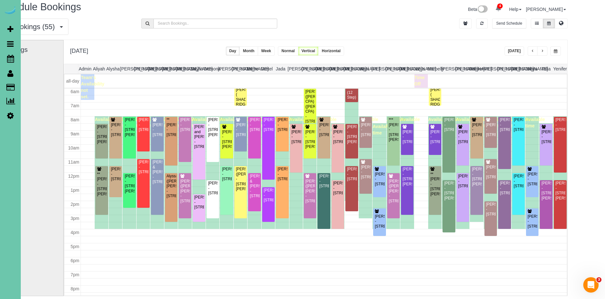
scroll to position [5, 29]
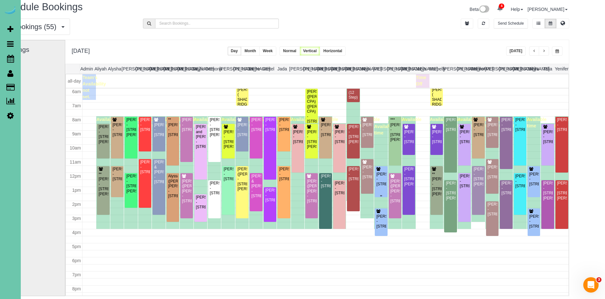
click at [382, 179] on div "[PERSON_NAME] - [STREET_ADDRESS]" at bounding box center [381, 179] width 10 height 15
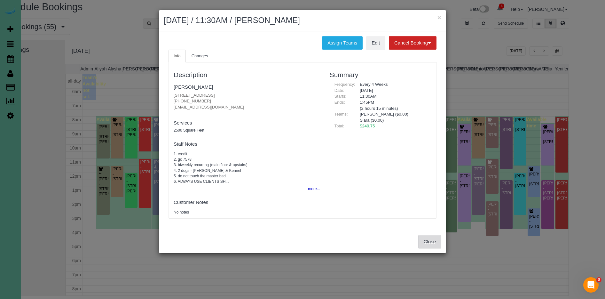
click at [421, 244] on button "Close" at bounding box center [429, 241] width 23 height 13
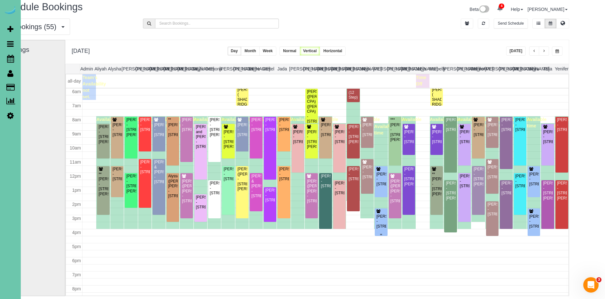
click at [384, 228] on div "[PERSON_NAME] - [STREET_ADDRESS]" at bounding box center [381, 221] width 10 height 15
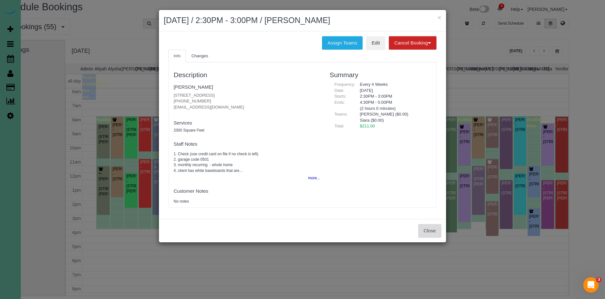
click at [433, 226] on button "Close" at bounding box center [429, 230] width 23 height 13
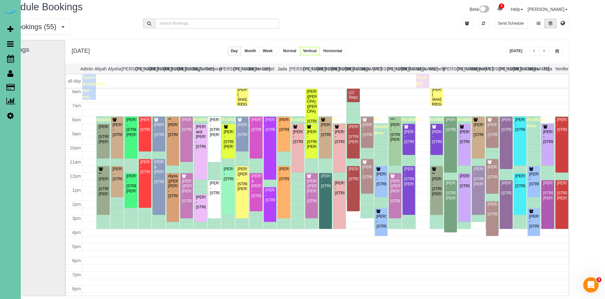
click at [546, 51] on button "button" at bounding box center [544, 50] width 10 height 9
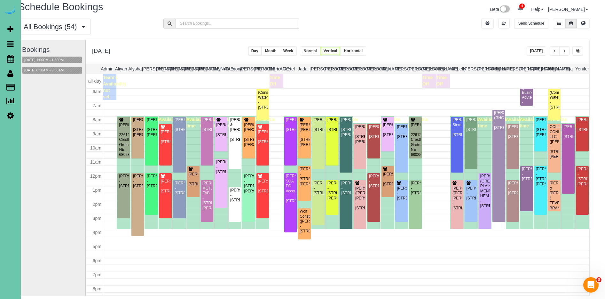
scroll to position [5, 7]
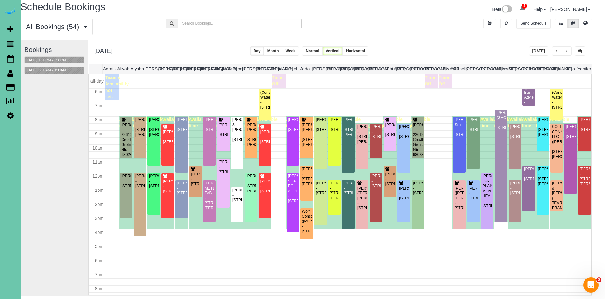
click at [557, 52] on span "button" at bounding box center [557, 51] width 3 height 4
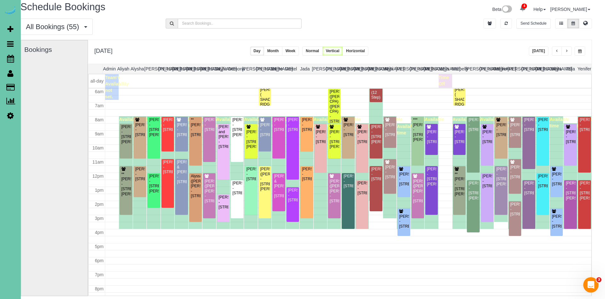
scroll to position [5, 0]
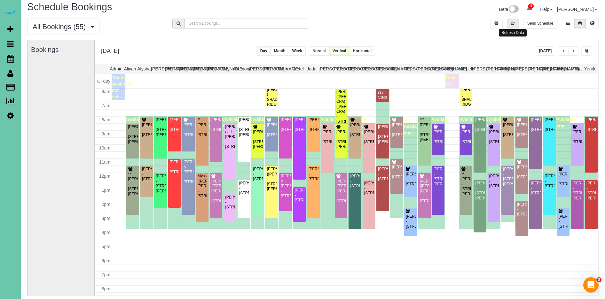
click at [512, 22] on icon "button" at bounding box center [513, 23] width 3 height 4
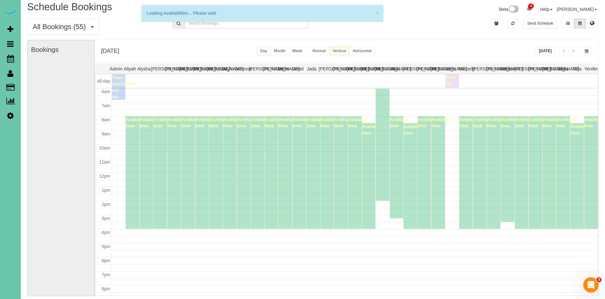
drag, startPoint x: 550, startPoint y: 51, endPoint x: 530, endPoint y: 36, distance: 24.4
click at [550, 51] on button "[DATE]" at bounding box center [546, 50] width 20 height 9
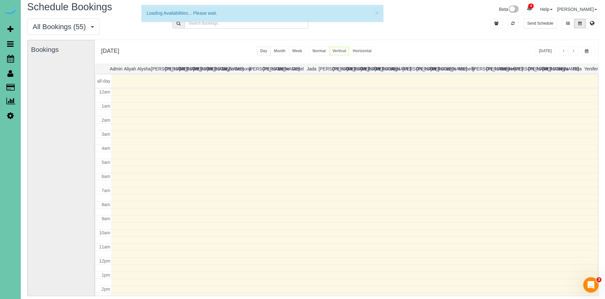
scroll to position [85, 0]
drag, startPoint x: 515, startPoint y: 24, endPoint x: 525, endPoint y: 33, distance: 13.4
click at [516, 25] on button "button" at bounding box center [513, 24] width 12 height 10
click at [510, 21] on button "button" at bounding box center [513, 24] width 12 height 10
click at [554, 57] on div "**********" at bounding box center [347, 52] width 504 height 24
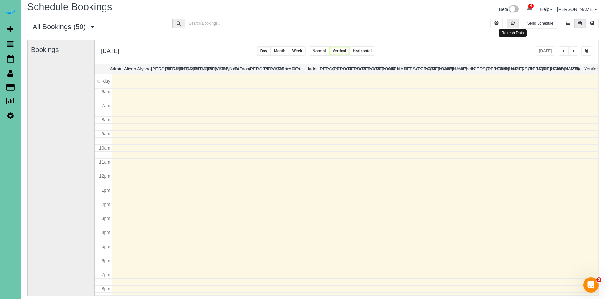
click at [510, 26] on button "button" at bounding box center [513, 24] width 12 height 10
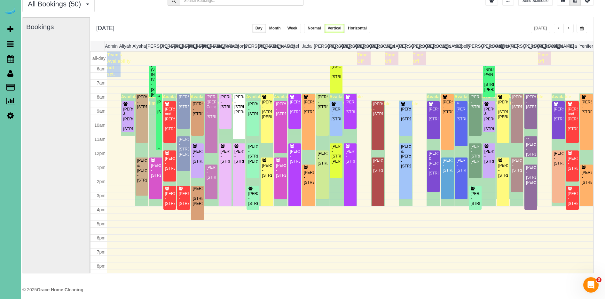
click at [161, 131] on div at bounding box center [159, 122] width 6 height 56
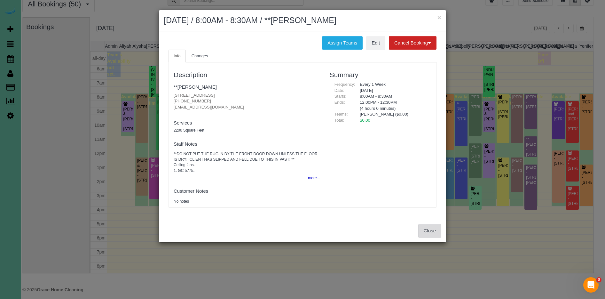
click at [433, 231] on button "Close" at bounding box center [429, 230] width 23 height 13
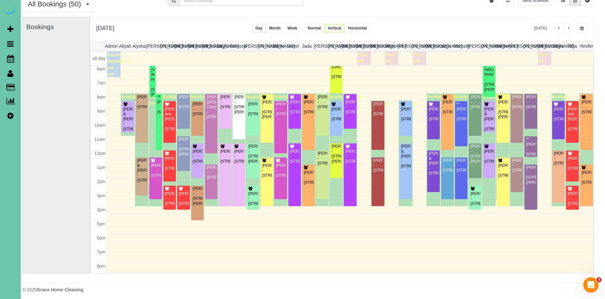
click at [203, 24] on div "**********" at bounding box center [342, 29] width 504 height 24
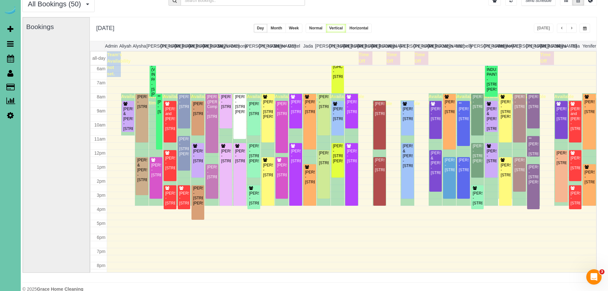
scroll to position [0, 5]
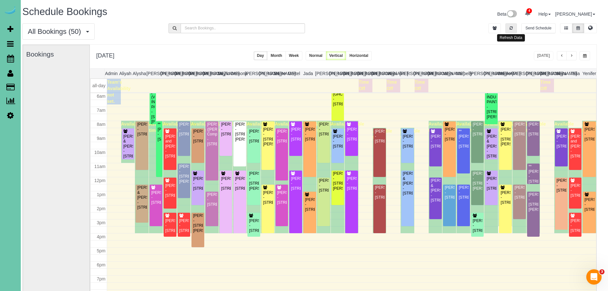
click at [508, 30] on button "button" at bounding box center [512, 28] width 12 height 10
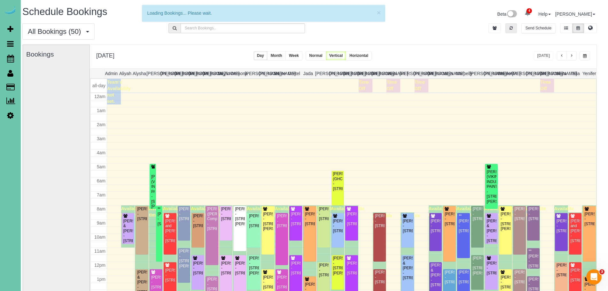
scroll to position [85, 0]
